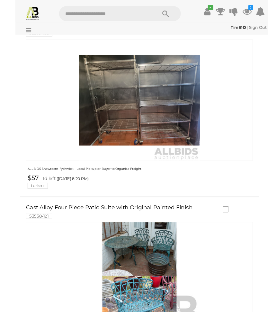
scroll to position [194, 0]
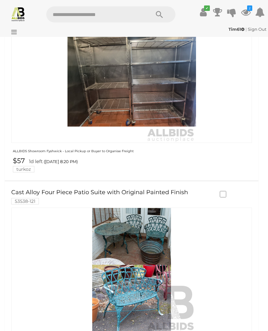
click at [22, 16] on img at bounding box center [18, 13] width 15 height 15
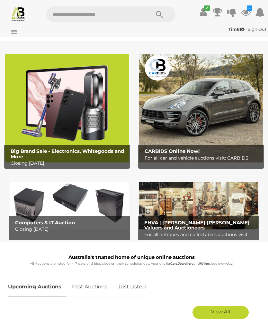
click at [206, 11] on icon "✔" at bounding box center [207, 7] width 6 height 5
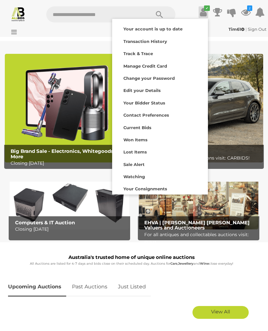
click at [156, 41] on strong "Transaction History" at bounding box center [145, 41] width 44 height 5
click at [249, 279] on div at bounding box center [134, 165] width 268 height 331
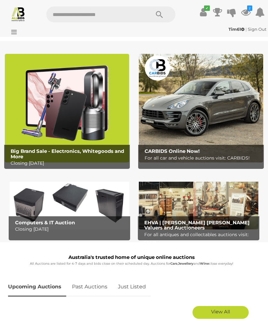
click at [17, 31] on icon at bounding box center [12, 32] width 9 height 6
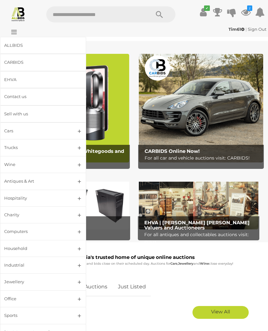
click at [80, 132] on link "Cars" at bounding box center [43, 131] width 86 height 17
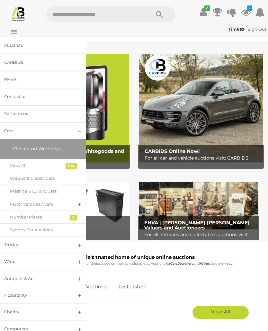
click at [54, 181] on div "Unique & Classic Cars" at bounding box center [38, 178] width 56 height 7
click at [77, 132] on link "Cars" at bounding box center [43, 131] width 86 height 17
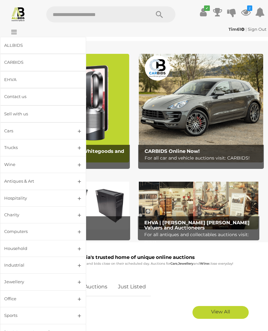
click at [76, 163] on link "Wine" at bounding box center [43, 164] width 86 height 17
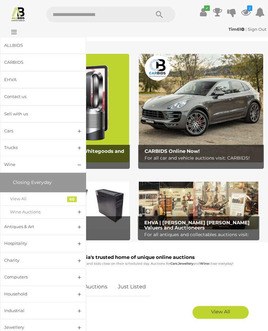
click at [62, 200] on div "View All" at bounding box center [38, 198] width 56 height 7
click at [80, 165] on link "Wine" at bounding box center [43, 164] width 86 height 17
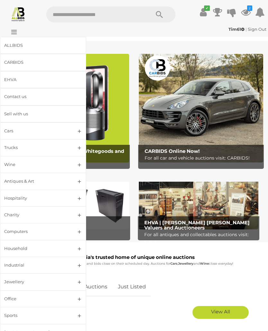
click at [80, 201] on link "Hospitality" at bounding box center [43, 198] width 86 height 17
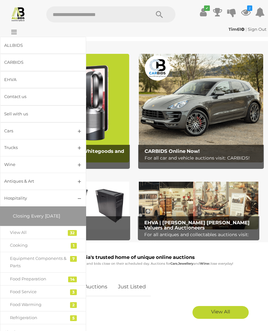
click at [68, 229] on link "View All" at bounding box center [43, 232] width 86 height 13
click at [81, 200] on link "Hospitality" at bounding box center [43, 198] width 86 height 17
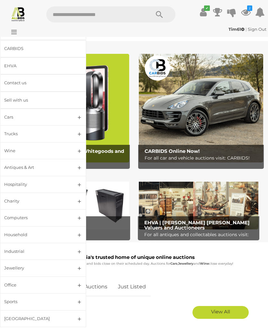
scroll to position [13, 0]
click at [78, 235] on link "Household" at bounding box center [43, 235] width 86 height 17
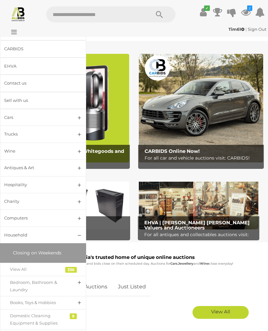
click at [78, 285] on link "Bedroom, Bathroom & Laundry" at bounding box center [43, 286] width 86 height 21
click at [78, 284] on link "Bedroom, Bathroom & Laundry" at bounding box center [43, 286] width 86 height 21
click at [78, 303] on link "Books, Toys & Hobbies" at bounding box center [43, 302] width 86 height 13
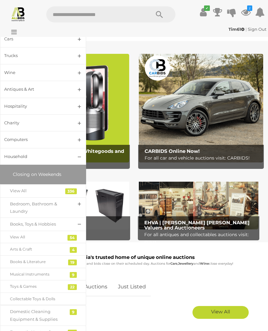
scroll to position [92, 0]
click at [79, 227] on link "Books, Toys & Hobbies" at bounding box center [43, 224] width 86 height 13
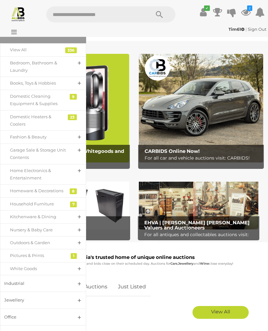
scroll to position [226, 0]
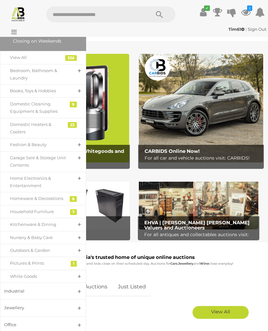
click at [46, 248] on div "Outdoors & Garden" at bounding box center [38, 250] width 56 height 7
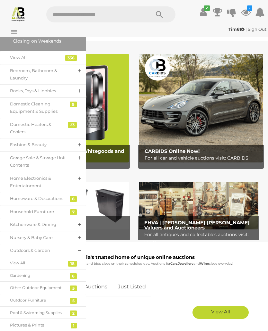
click at [60, 265] on link "View All" at bounding box center [43, 263] width 86 height 13
click at [73, 234] on link "Nursery & Baby Care" at bounding box center [43, 237] width 86 height 13
click at [64, 248] on div "View All" at bounding box center [38, 250] width 56 height 7
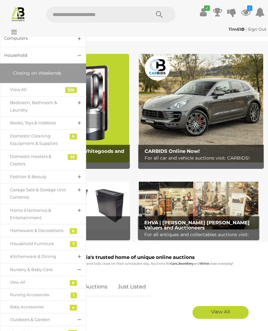
scroll to position [196, 0]
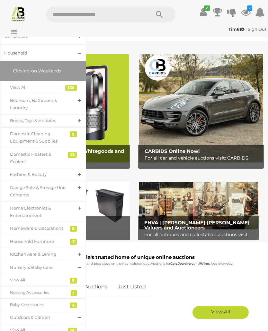
click at [80, 50] on link "Household" at bounding box center [43, 53] width 86 height 17
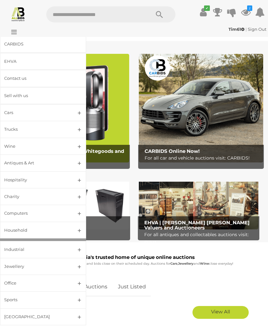
scroll to position [13, 0]
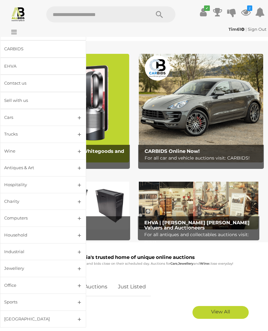
click at [80, 254] on link "Industrial" at bounding box center [43, 252] width 86 height 17
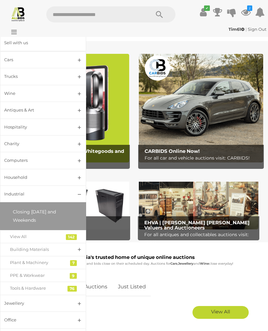
scroll to position [82, 0]
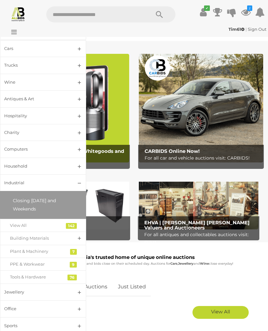
click at [81, 185] on link "Industrial" at bounding box center [43, 183] width 86 height 17
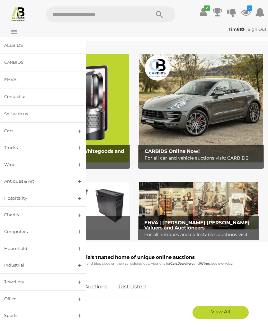
scroll to position [0, 0]
click at [81, 179] on link "Antiques & Art" at bounding box center [43, 181] width 86 height 17
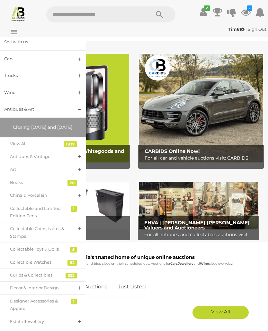
scroll to position [73, 0]
click at [79, 162] on link "Antiques & Vintage" at bounding box center [43, 156] width 86 height 13
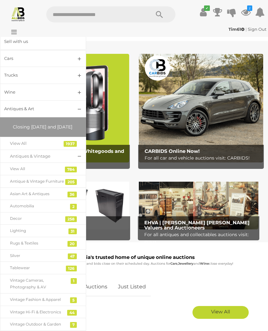
click at [59, 185] on div "Antique & Vintage Furniture" at bounding box center [38, 181] width 56 height 7
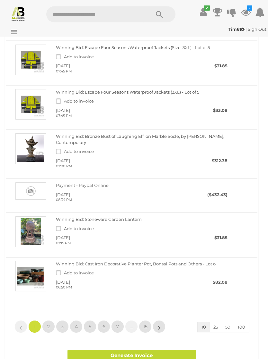
scroll to position [216, 0]
click at [49, 326] on span "2" at bounding box center [48, 327] width 3 height 6
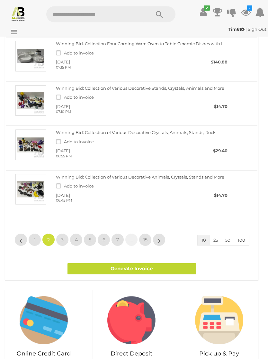
scroll to position [324, 0]
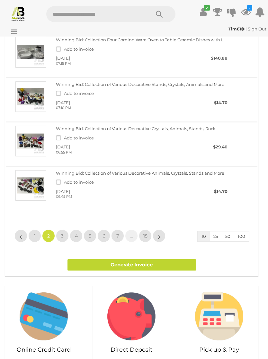
click at [62, 238] on span "3" at bounding box center [62, 237] width 3 height 6
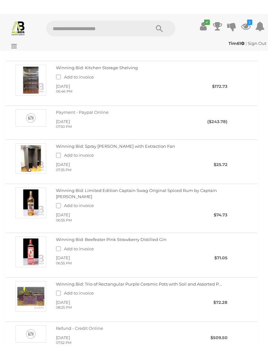
scroll to position [149, 0]
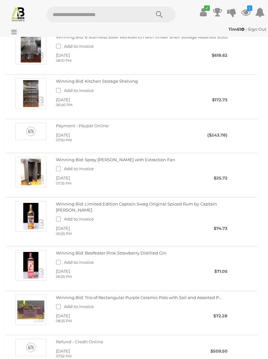
click at [32, 96] on img at bounding box center [30, 93] width 31 height 31
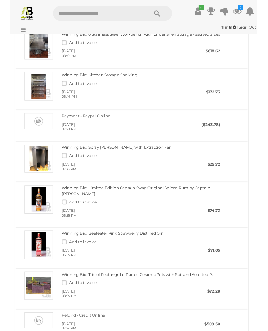
scroll to position [176, 0]
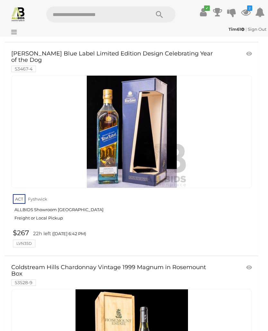
scroll to position [1403, 0]
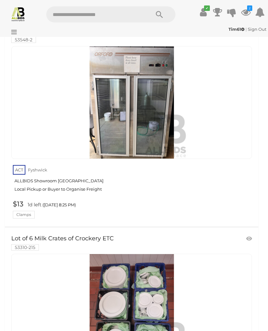
scroll to position [4451, 0]
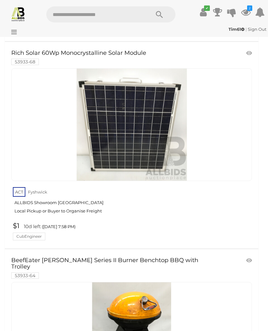
scroll to position [2925, 0]
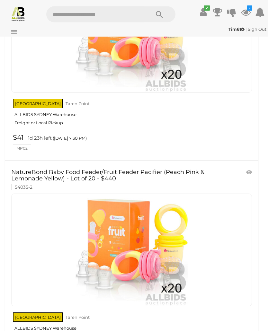
scroll to position [353, 0]
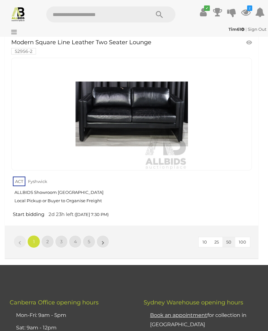
click at [50, 236] on link "2" at bounding box center [47, 242] width 13 height 13
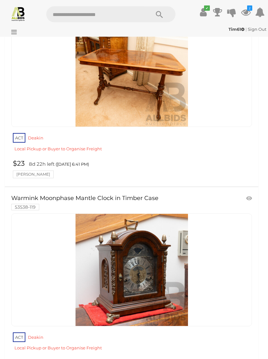
scroll to position [7672, 0]
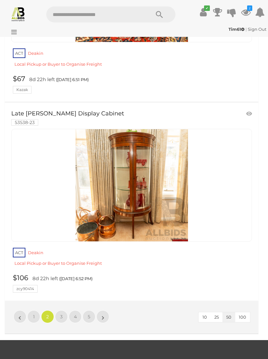
click at [64, 311] on link "3" at bounding box center [61, 317] width 13 height 13
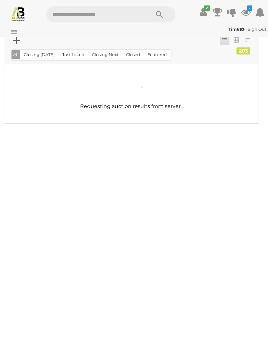
click at [22, 10] on img at bounding box center [18, 13] width 15 height 15
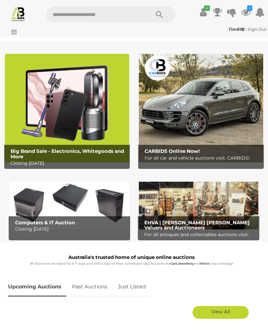
click at [16, 28] on div at bounding box center [24, 27] width 44 height 3
click at [19, 34] on div "Tim61 | Sign Out Tim61 | Sign Out" at bounding box center [134, 30] width 268 height 13
click at [19, 32] on div "Tim61 | Sign Out Tim61 | Sign Out" at bounding box center [134, 29] width 264 height 7
click at [18, 34] on div "Tim61 | Sign Out Tim61 | Sign Out" at bounding box center [134, 30] width 268 height 13
click at [17, 33] on div "Tim61 | Sign Out Tim61 | Sign Out" at bounding box center [134, 30] width 268 height 13
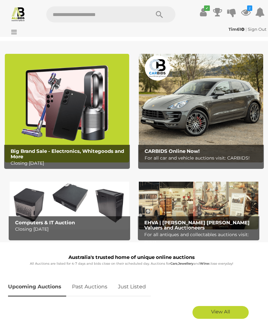
click at [20, 33] on div "Tim61 | Sign Out Tim61 | Sign Out" at bounding box center [134, 30] width 268 height 13
click at [20, 28] on div at bounding box center [24, 27] width 44 height 3
click at [18, 30] on div "Tim61 | Sign Out Tim61 | Sign Out" at bounding box center [134, 29] width 264 height 7
click at [17, 35] on div "Tim61 | Sign Out Tim61 | Sign Out" at bounding box center [134, 30] width 268 height 13
click at [20, 32] on div "Tim61 | Sign Out Tim61 | Sign Out" at bounding box center [134, 29] width 264 height 7
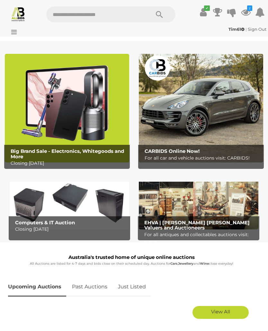
click at [18, 36] on div "Tim61 | Sign Out Tim61 | Sign Out" at bounding box center [134, 30] width 268 height 13
click at [17, 36] on div "Tim61 | Sign Out Tim61 | Sign Out" at bounding box center [134, 30] width 268 height 13
click at [17, 33] on div "Tim61 | Sign Out Tim61 | Sign Out" at bounding box center [134, 30] width 268 height 13
click at [18, 33] on div "Tim61 | Sign Out Tim61 | Sign Out" at bounding box center [134, 30] width 268 height 13
click at [18, 37] on div "Tim61 | Sign Out Tim61 | Sign Out" at bounding box center [134, 30] width 268 height 13
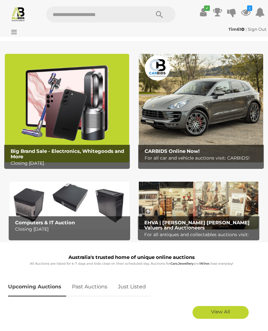
click at [14, 34] on icon at bounding box center [12, 32] width 9 height 6
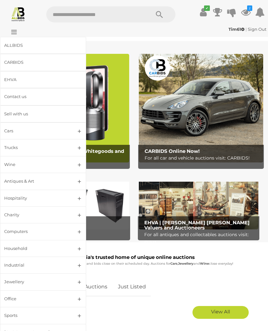
click at [82, 184] on link "Antiques & Art" at bounding box center [43, 181] width 86 height 17
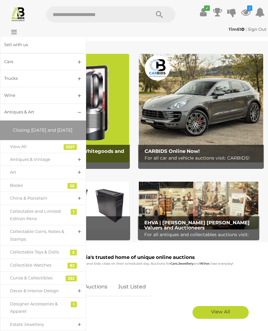
scroll to position [70, 0]
click at [82, 166] on link "Antiques & Vintage" at bounding box center [43, 158] width 86 height 13
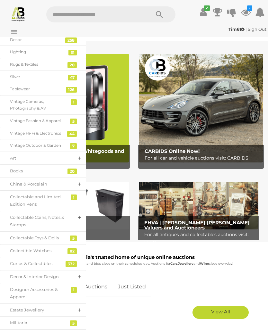
scroll to position [259, 0]
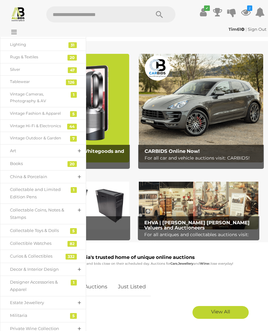
click at [51, 260] on div "Curios & Collectibles" at bounding box center [38, 256] width 56 height 7
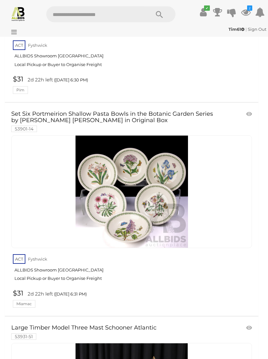
scroll to position [278, 0]
click at [201, 308] on link "$31 2d 22h left ([DATE] 6:31 PM) [GEOGRAPHIC_DATA]" at bounding box center [132, 299] width 242 height 19
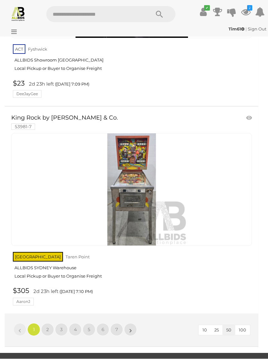
scroll to position [10560, 0]
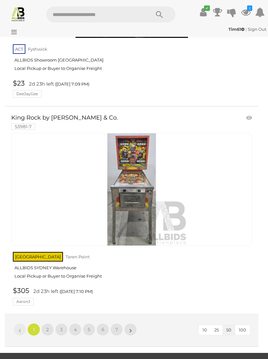
click at [51, 323] on link "2" at bounding box center [47, 329] width 13 height 13
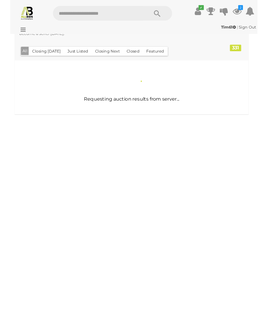
scroll to position [90, 0]
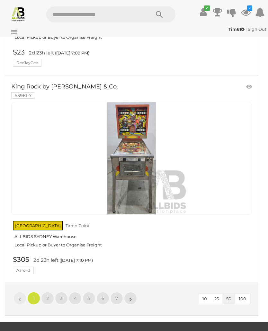
scroll to position [10589, 0]
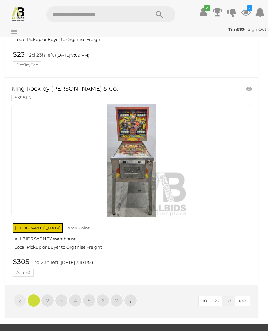
click at [49, 295] on link "2" at bounding box center [47, 301] width 13 height 13
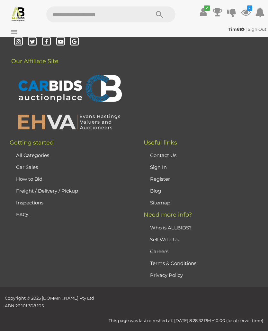
scroll to position [94, 0]
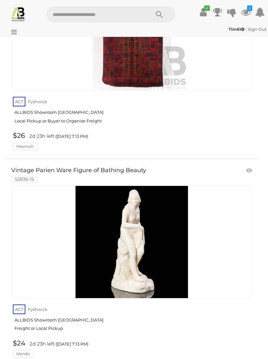
scroll to position [1072, 0]
click at [150, 248] on img at bounding box center [131, 242] width 112 height 112
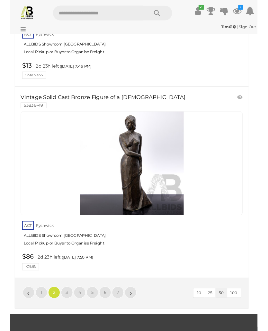
scroll to position [10495, 0]
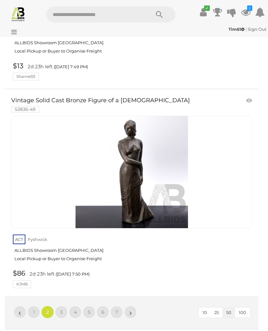
click at [61, 310] on span "3" at bounding box center [61, 313] width 3 height 6
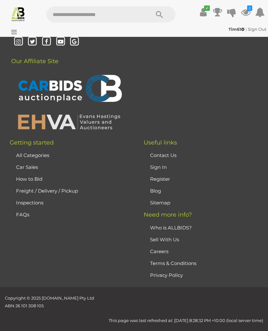
scroll to position [94, 0]
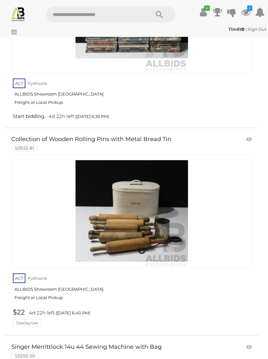
scroll to position [3980, 0]
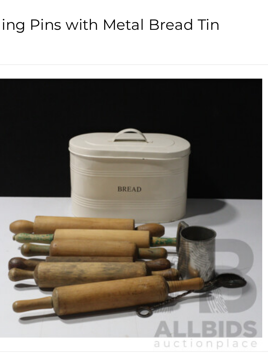
click at [75, 155] on img at bounding box center [131, 211] width 112 height 112
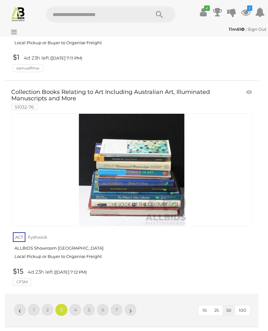
scroll to position [10257, 0]
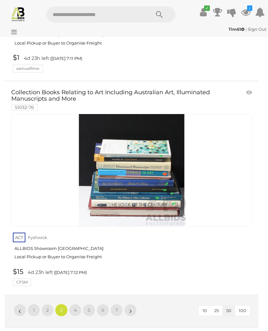
click at [77, 304] on link "4" at bounding box center [75, 310] width 13 height 13
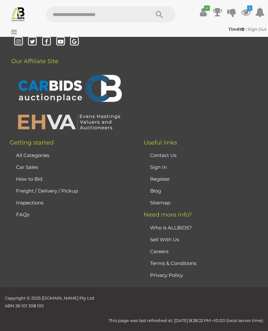
scroll to position [94, 0]
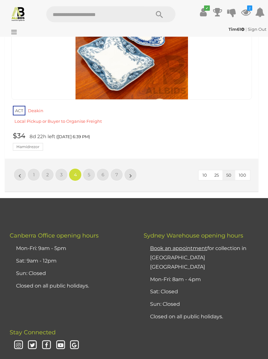
scroll to position [10256, 0]
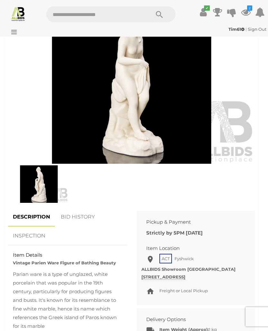
scroll to position [260, 0]
